Goal: Information Seeking & Learning: Find specific fact

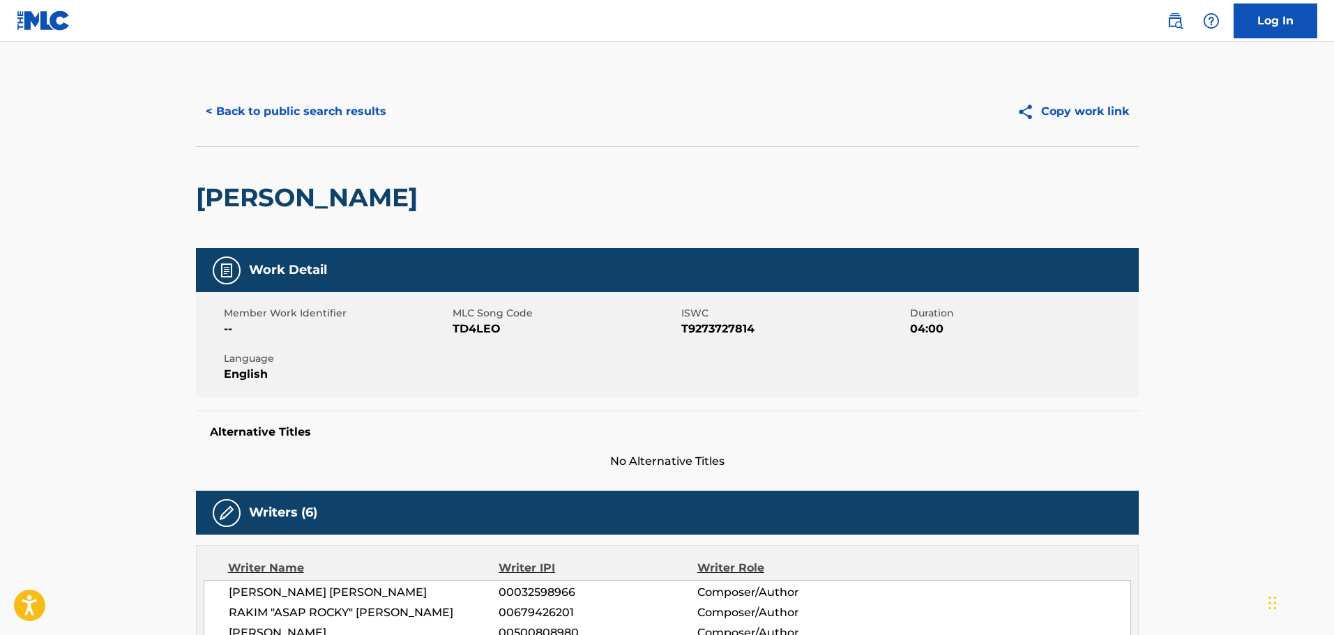
click at [328, 114] on button "< Back to public search results" at bounding box center [296, 111] width 200 height 35
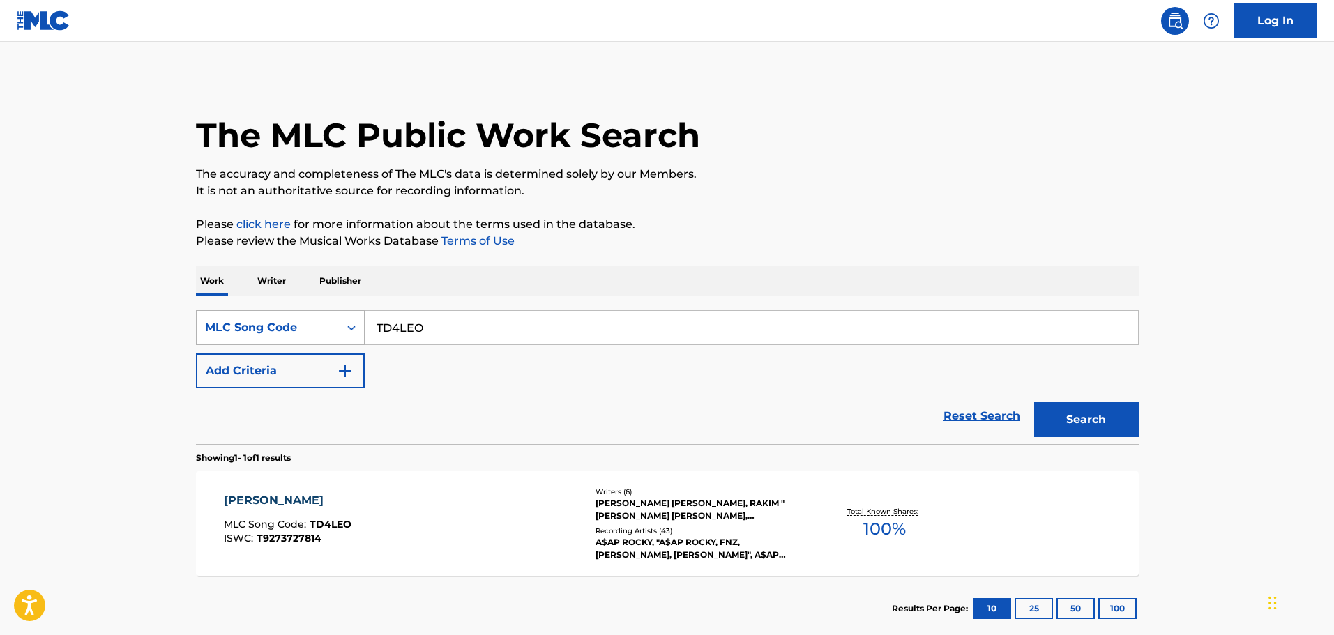
drag, startPoint x: 441, startPoint y: 336, endPoint x: 324, endPoint y: 333, distance: 117.2
click at [323, 333] on div "SearchWithCriteriad78bd644-6178-4f33-97c7-1a615b78e7db MLC Song Code TD4LEO" at bounding box center [667, 327] width 943 height 35
paste input "X96717"
type input "X96717"
click at [1126, 434] on button "Search" at bounding box center [1086, 419] width 105 height 35
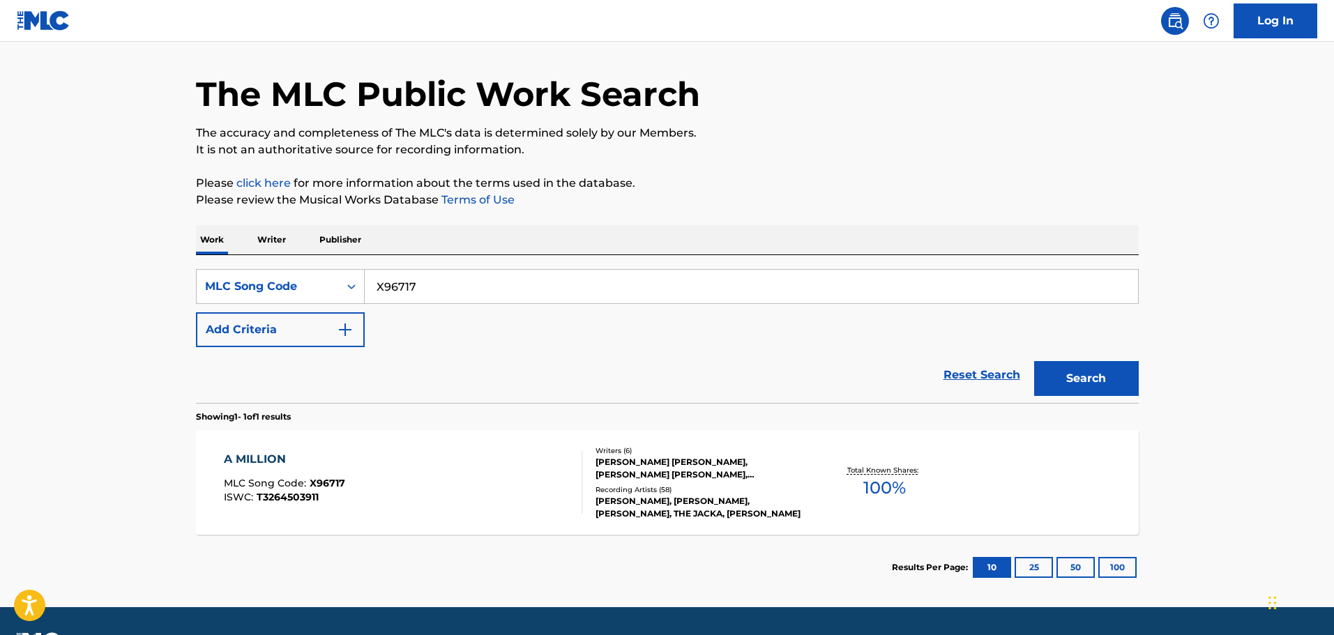
scroll to position [80, 0]
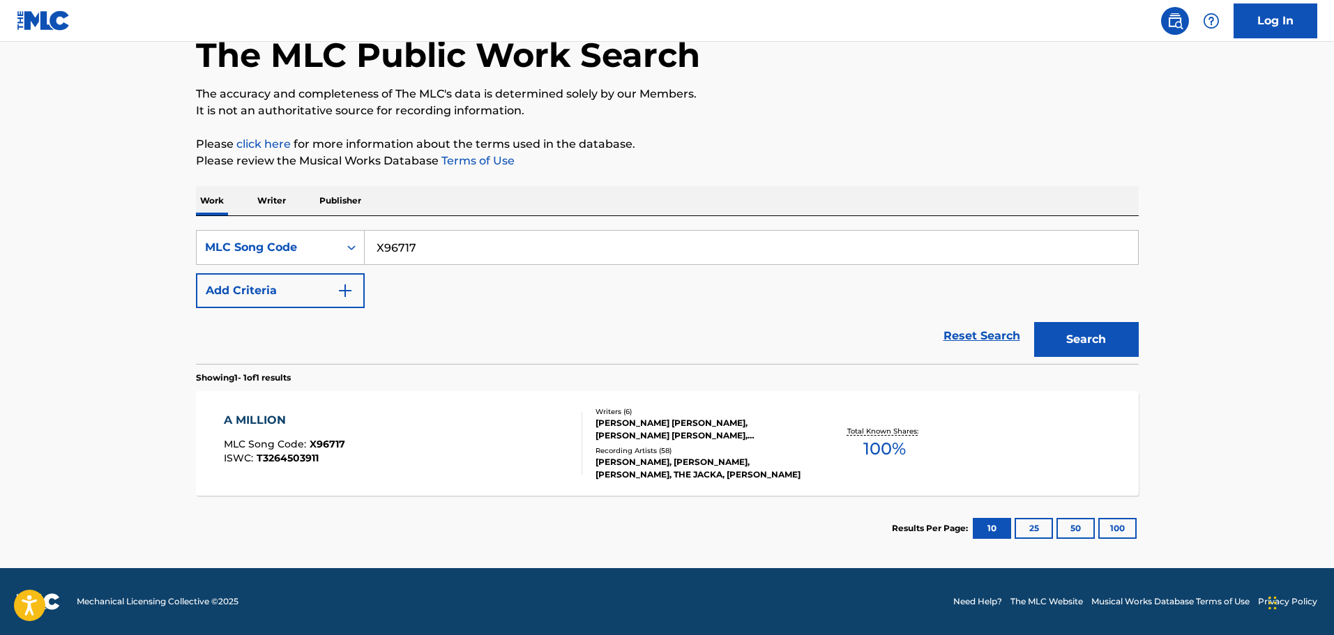
click at [669, 431] on div "[PERSON_NAME] [PERSON_NAME], [PERSON_NAME] [PERSON_NAME], [PERSON_NAME], [PERSO…" at bounding box center [701, 429] width 211 height 25
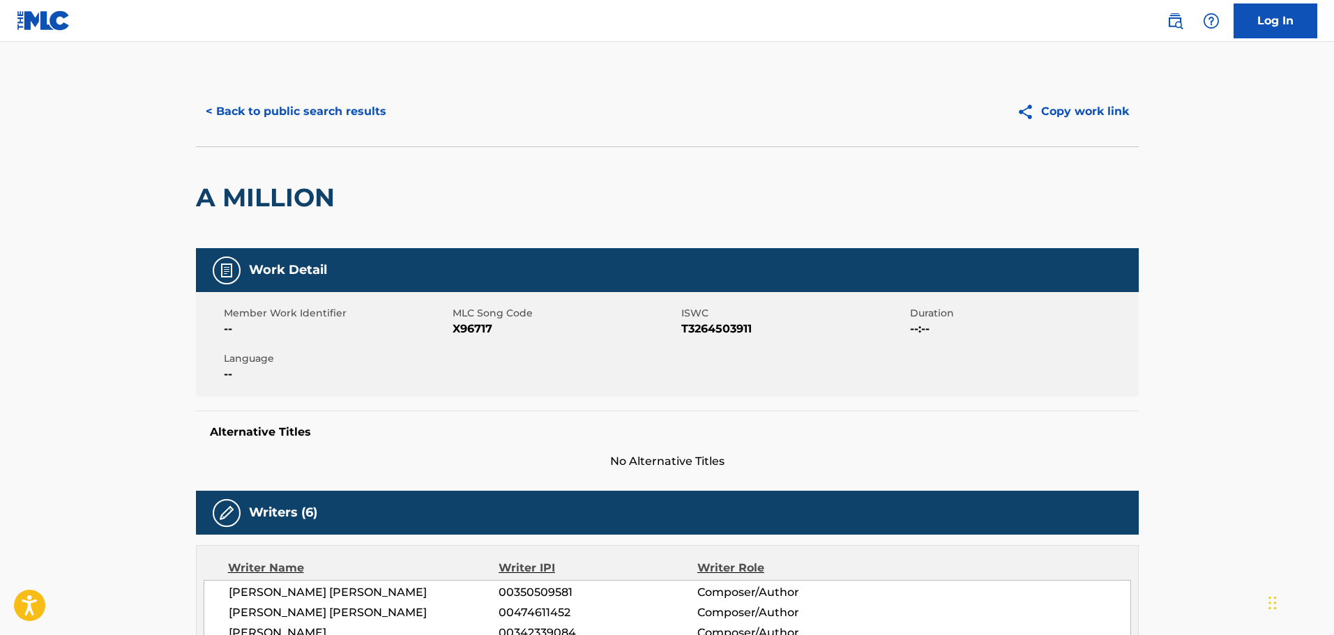
click at [303, 110] on button "< Back to public search results" at bounding box center [296, 111] width 200 height 35
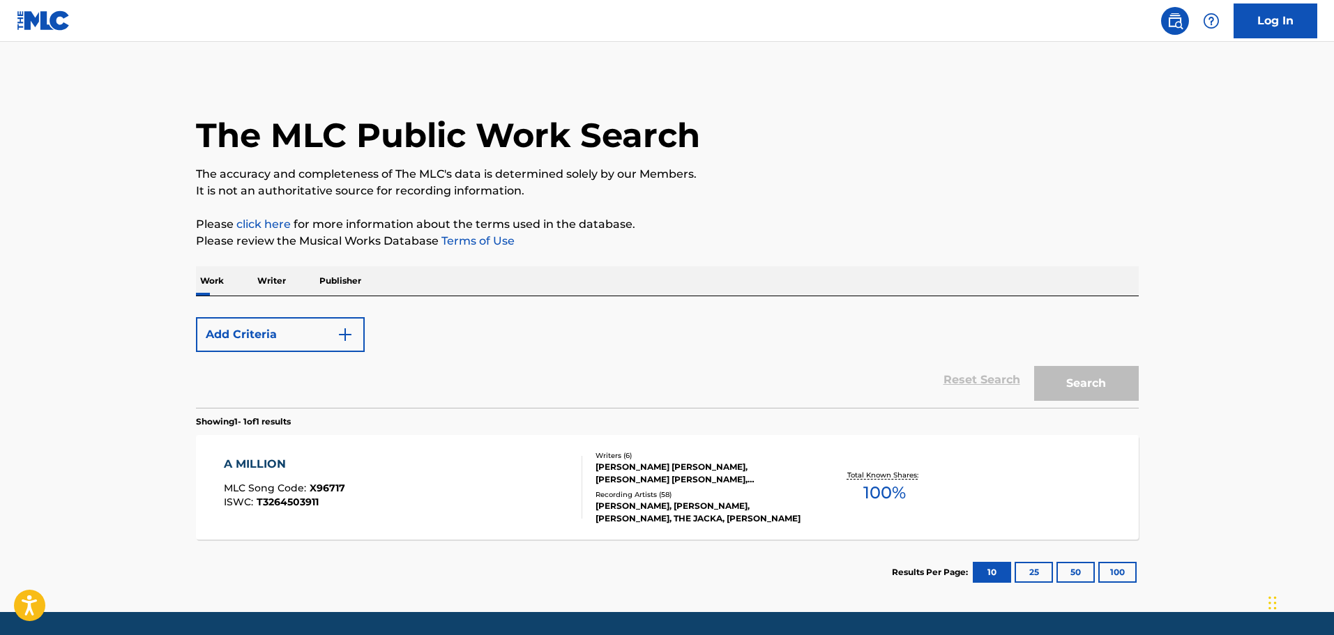
scroll to position [44, 0]
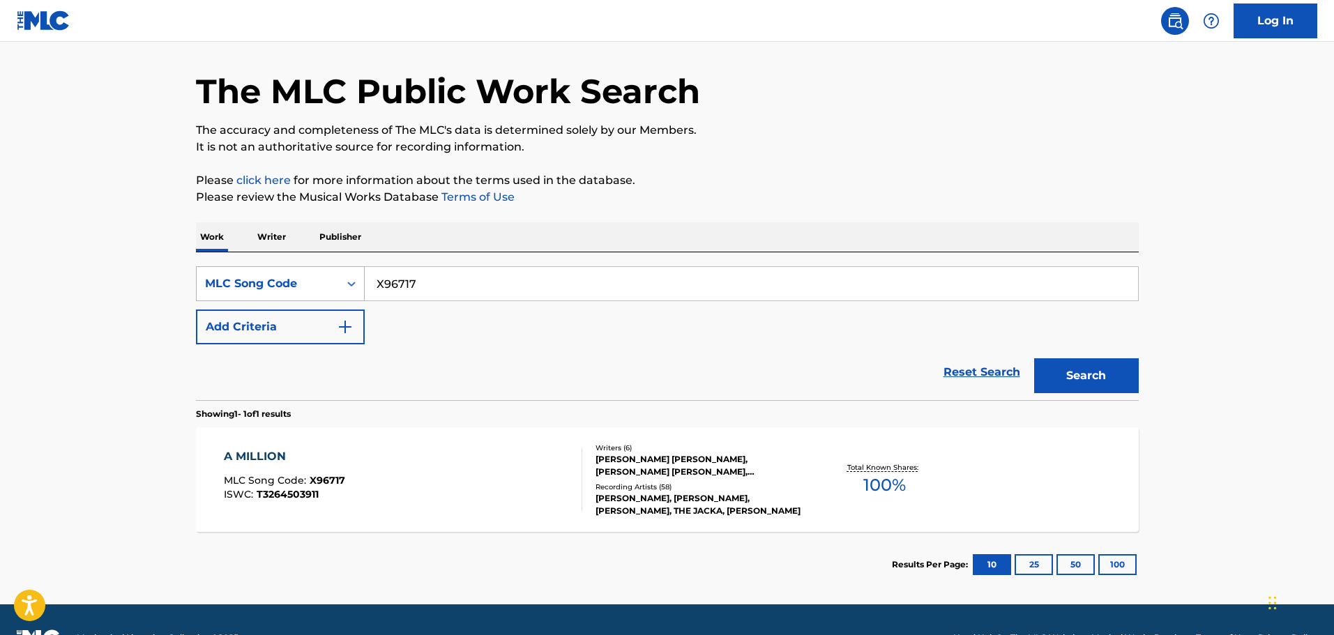
drag, startPoint x: 349, startPoint y: 289, endPoint x: 329, endPoint y: 289, distance: 20.2
click at [329, 289] on div "SearchWithCriteriad78bd644-6178-4f33-97c7-1a615b78e7db MLC Song Code X96717" at bounding box center [667, 283] width 943 height 35
paste input "AV89GE"
type input "AV89GE"
click at [1071, 370] on button "Search" at bounding box center [1086, 375] width 105 height 35
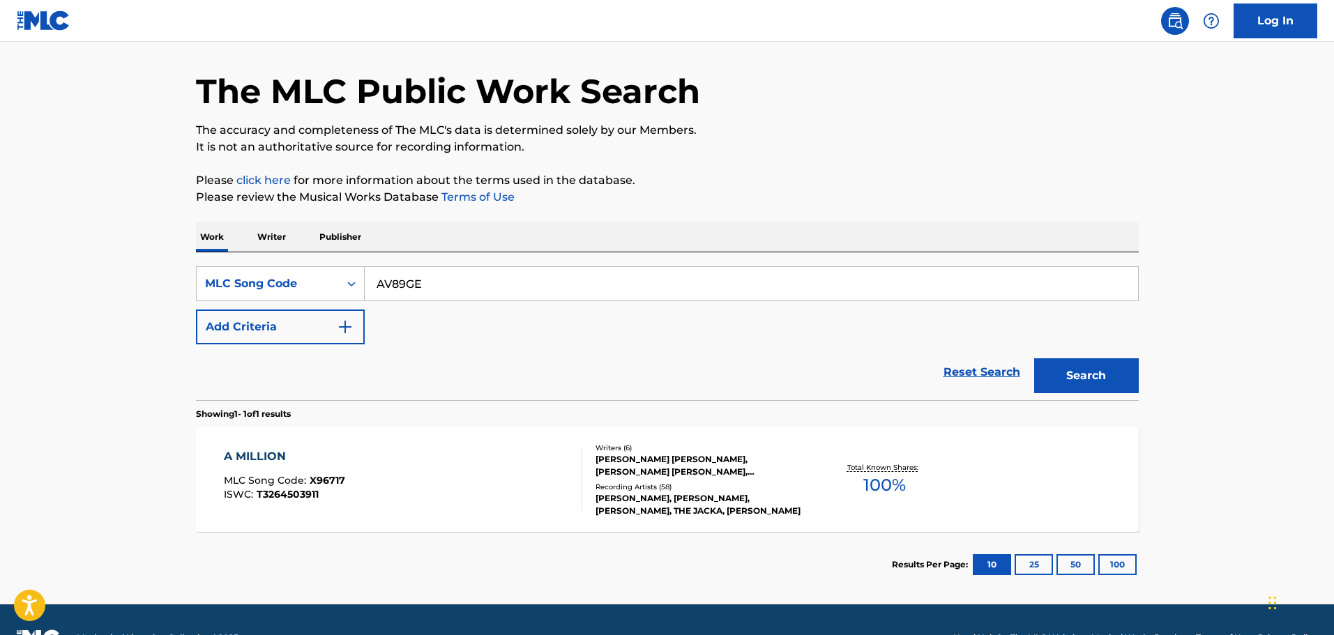
scroll to position [0, 0]
